Goal: Transaction & Acquisition: Obtain resource

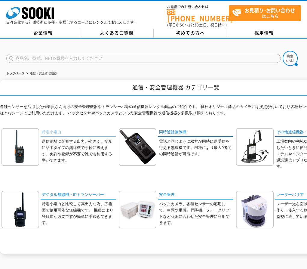
click at [48, 130] on link "特定小電力" at bounding box center [78, 132] width 75 height 9
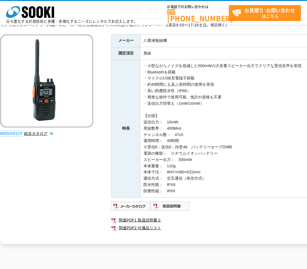
scroll to position [60, 0]
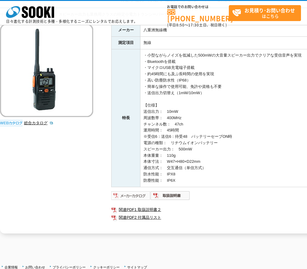
click at [140, 192] on img at bounding box center [130, 196] width 39 height 10
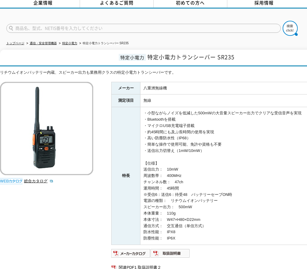
scroll to position [0, 0]
